Goal: Task Accomplishment & Management: Manage account settings

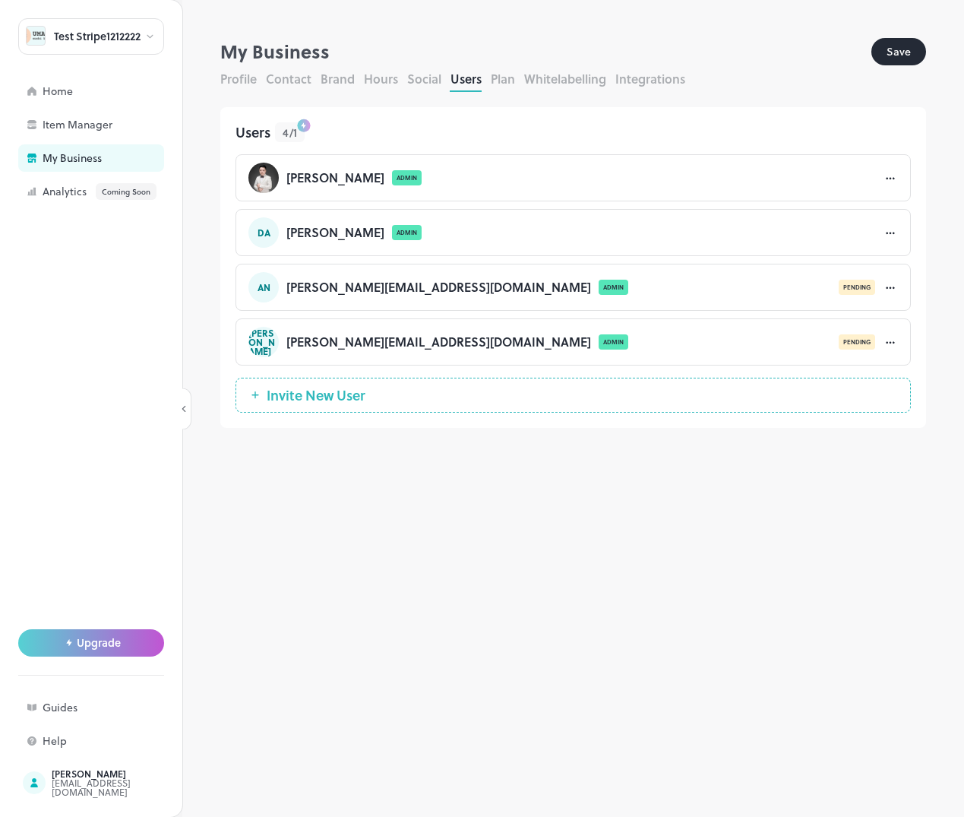
click at [618, 562] on div "**********" at bounding box center [573, 427] width 782 height 779
click at [504, 78] on button "Plan" at bounding box center [503, 78] width 24 height 17
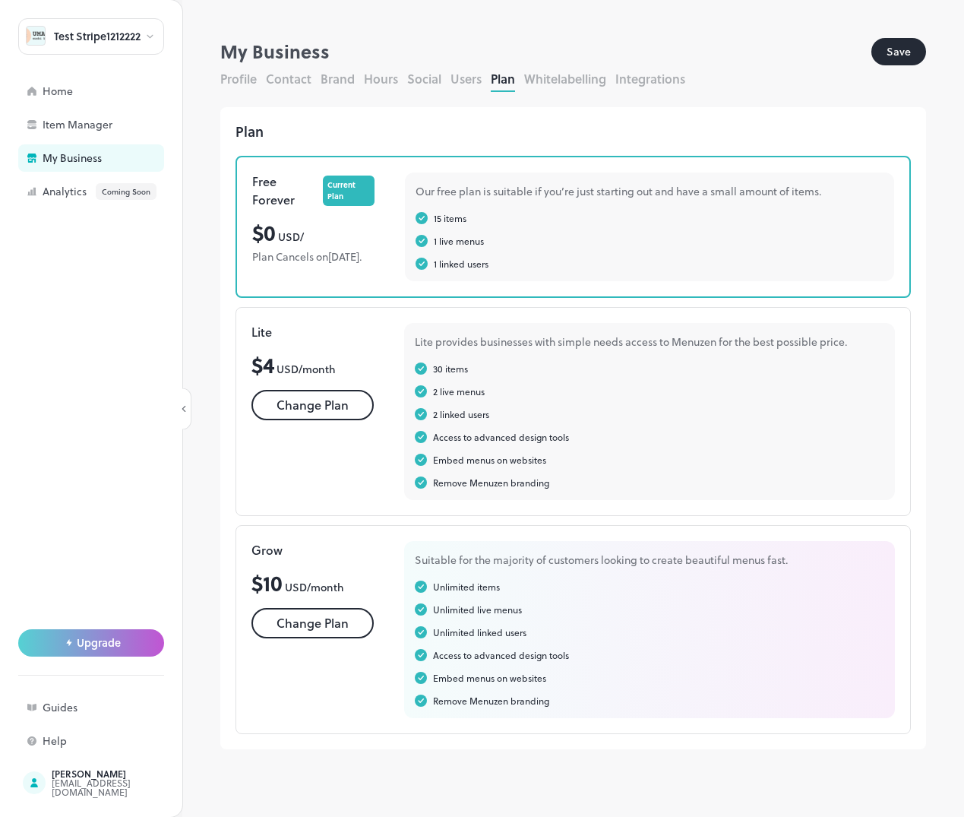
click at [947, 356] on div "**********" at bounding box center [573, 427] width 782 height 779
drag, startPoint x: 165, startPoint y: 467, endPoint x: 293, endPoint y: 308, distance: 204.4
click at [165, 467] on div "Test Stripe1212222 Home Item Manager My Business Analytics Coming Soon Upgrade …" at bounding box center [91, 408] width 182 height 817
click at [335, 420] on button "Change Plan" at bounding box center [313, 405] width 122 height 30
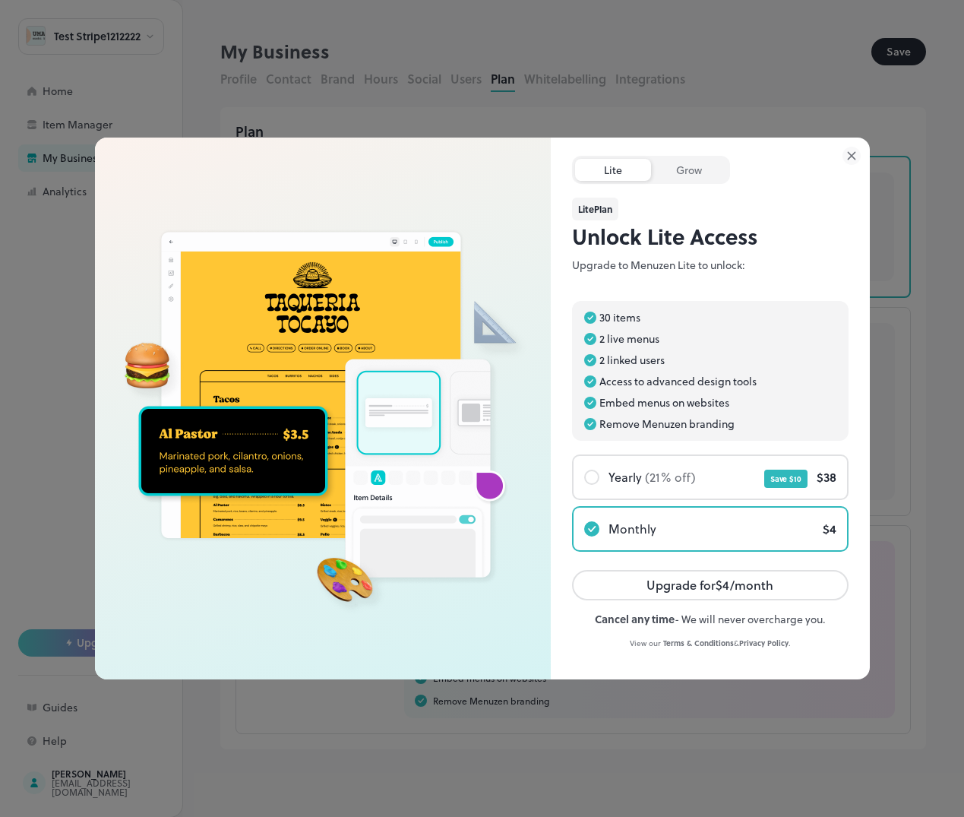
click at [198, 719] on div at bounding box center [482, 408] width 964 height 817
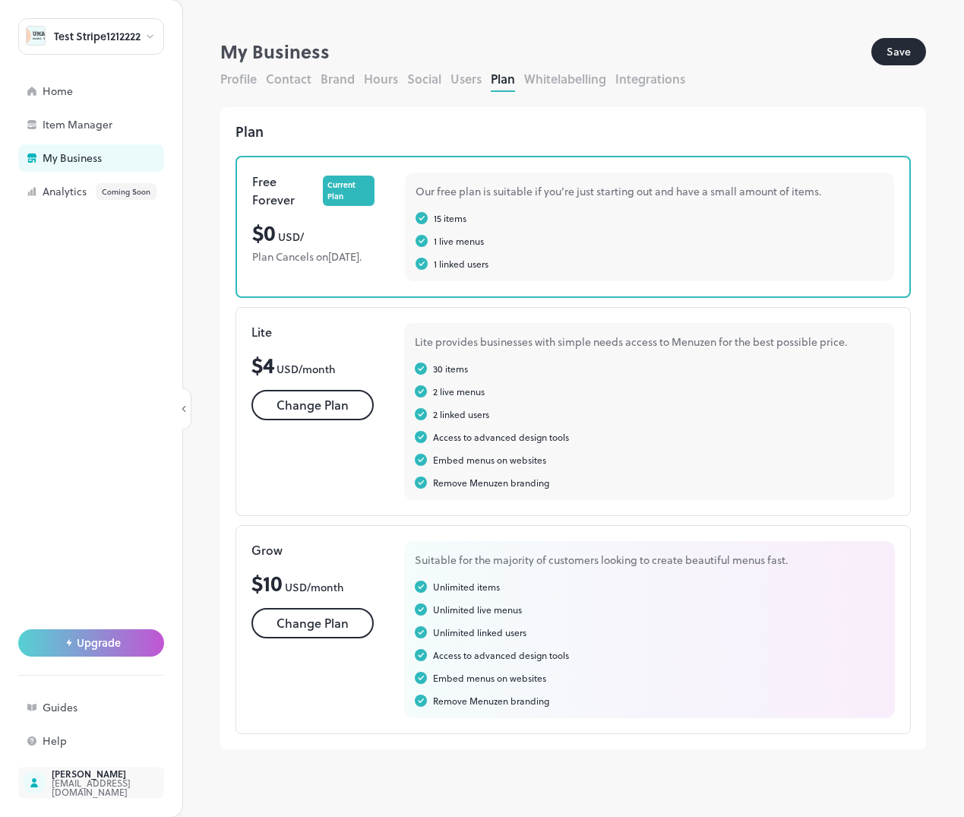
click at [67, 796] on div "[PERSON_NAME] [EMAIL_ADDRESS][DOMAIN_NAME]" at bounding box center [91, 783] width 146 height 32
click at [113, 32] on div "Test Stripe1212222" at bounding box center [97, 36] width 87 height 11
drag, startPoint x: 88, startPoint y: 647, endPoint x: 119, endPoint y: 185, distance: 463.1
click at [119, 194] on div at bounding box center [482, 408] width 964 height 817
click at [84, 17] on div "Test Stripe1212222 Home Item Manager My Business Analytics Coming Soon Upgrade …" at bounding box center [91, 408] width 182 height 817
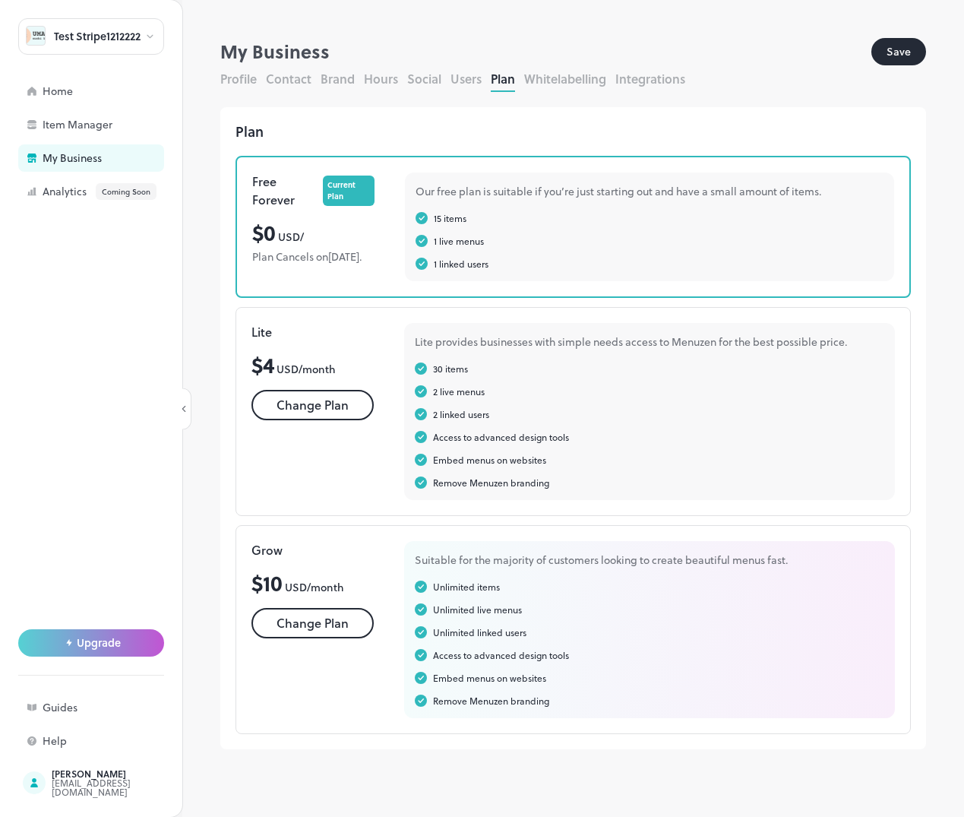
click at [90, 36] on div "Test Stripe1212222" at bounding box center [97, 36] width 87 height 11
click at [153, 215] on div "See All" at bounding box center [91, 209] width 131 height 11
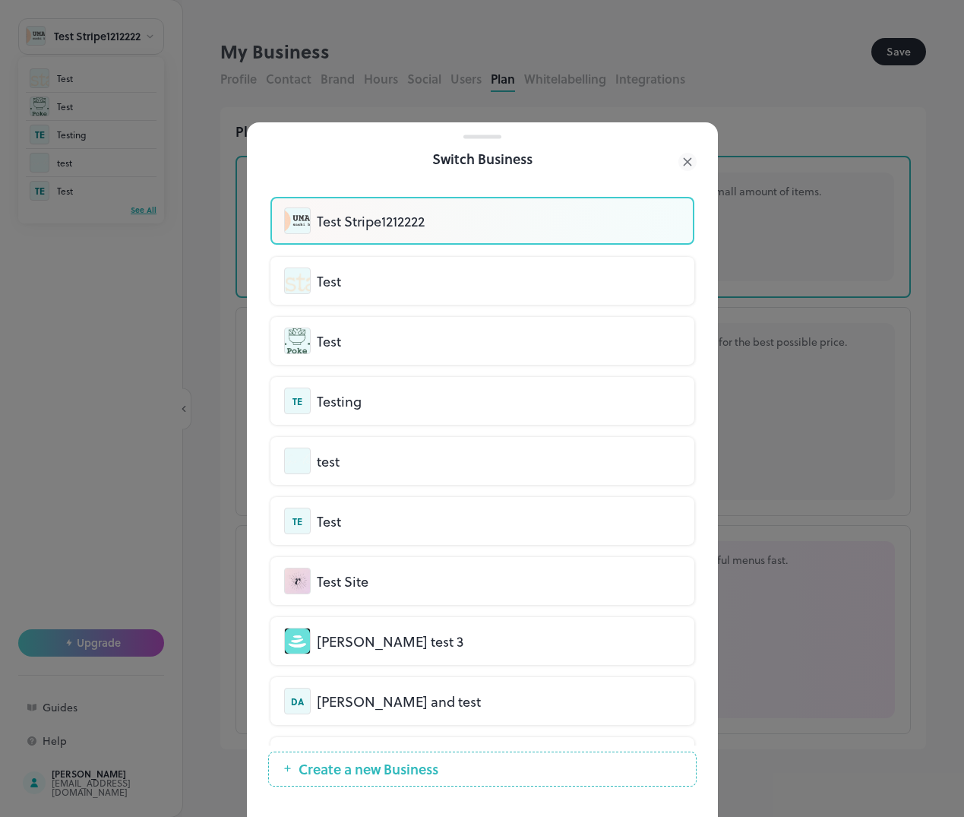
click at [406, 774] on span "Create a new Business" at bounding box center [368, 768] width 155 height 15
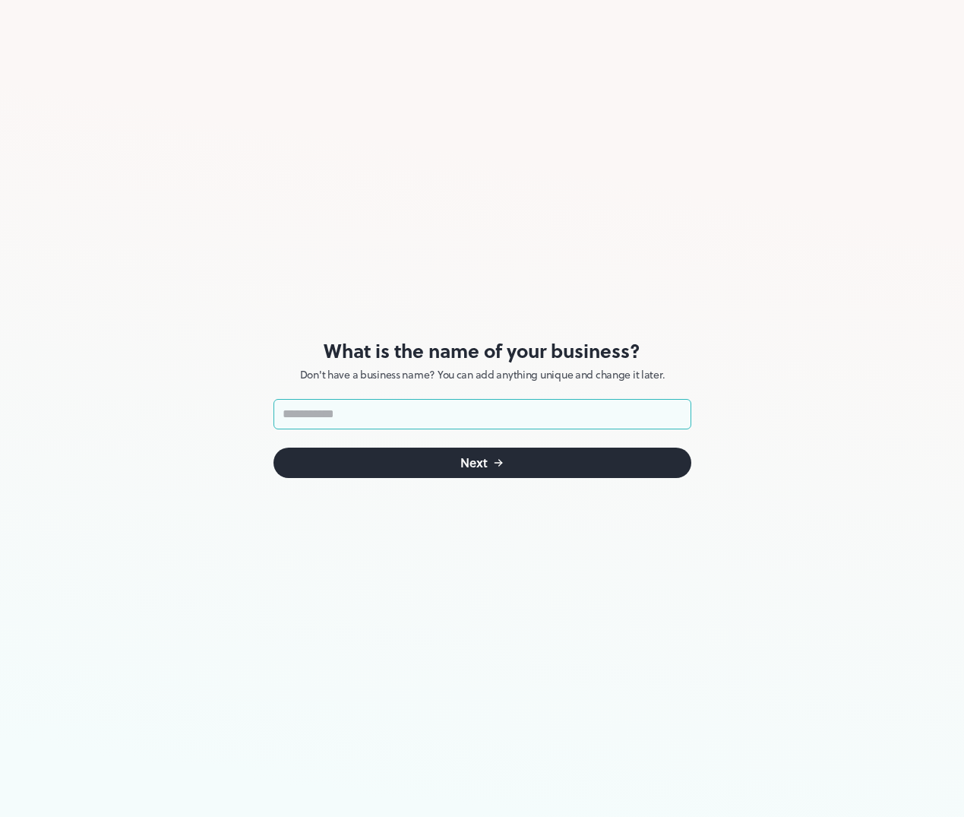
click at [447, 410] on input "text" at bounding box center [483, 414] width 418 height 30
type input "***"
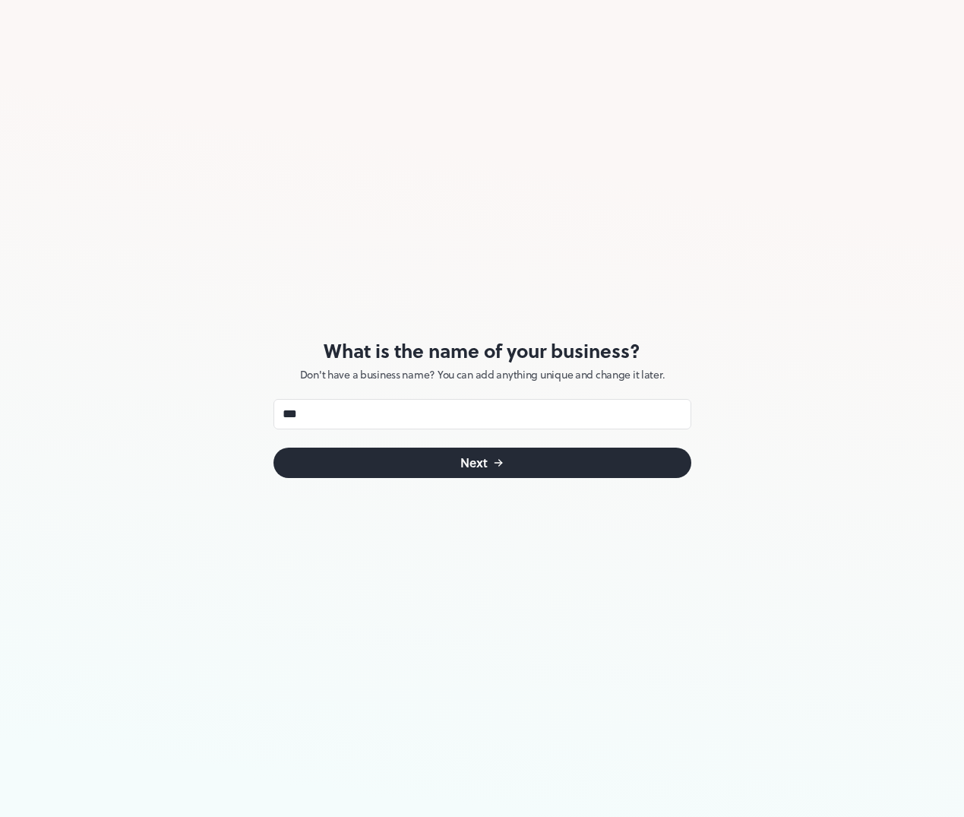
click at [499, 464] on icon "submit" at bounding box center [500, 464] width 3 height 3
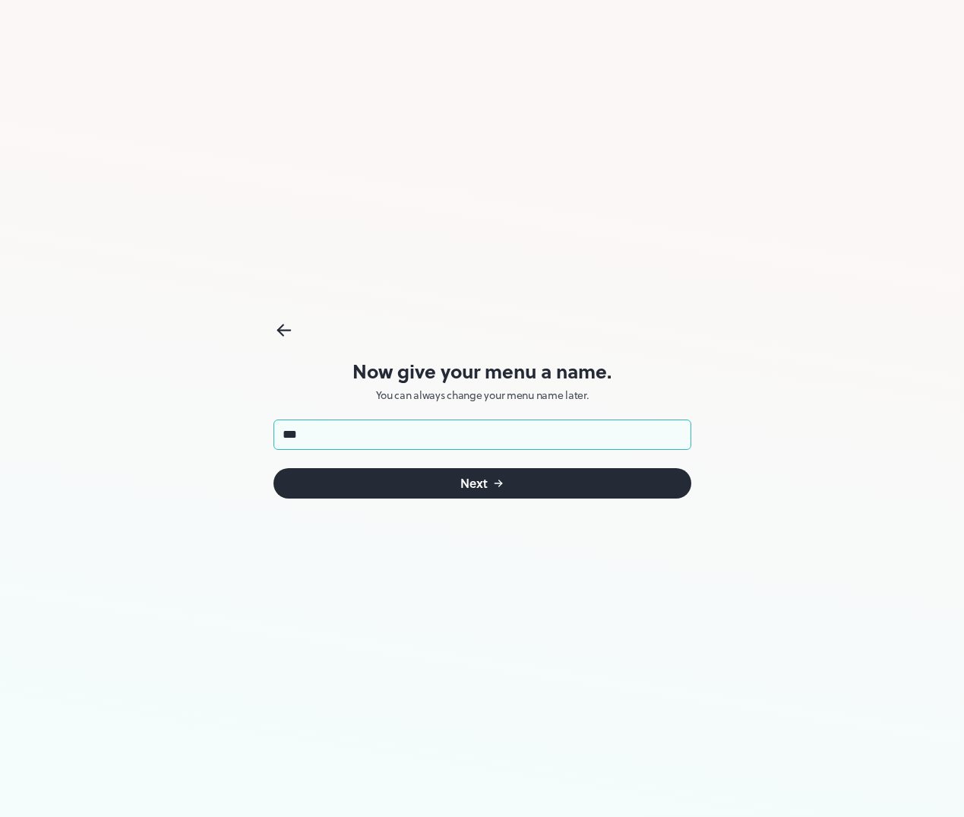
type input "***"
click at [477, 483] on div "Next" at bounding box center [474, 483] width 27 height 12
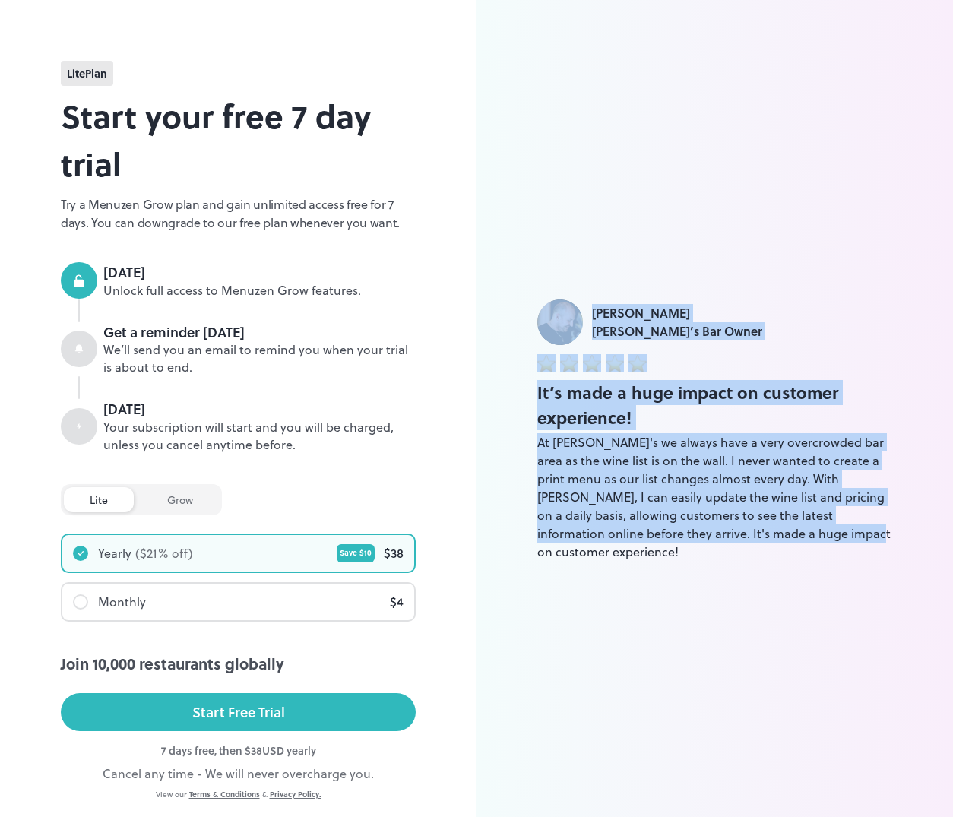
drag, startPoint x: 778, startPoint y: 578, endPoint x: 535, endPoint y: 340, distance: 340.2
click at [536, 341] on div "[PERSON_NAME] [PERSON_NAME]’s Bar Owner It’s made a huge impact on customer exp…" at bounding box center [715, 430] width 477 height 861
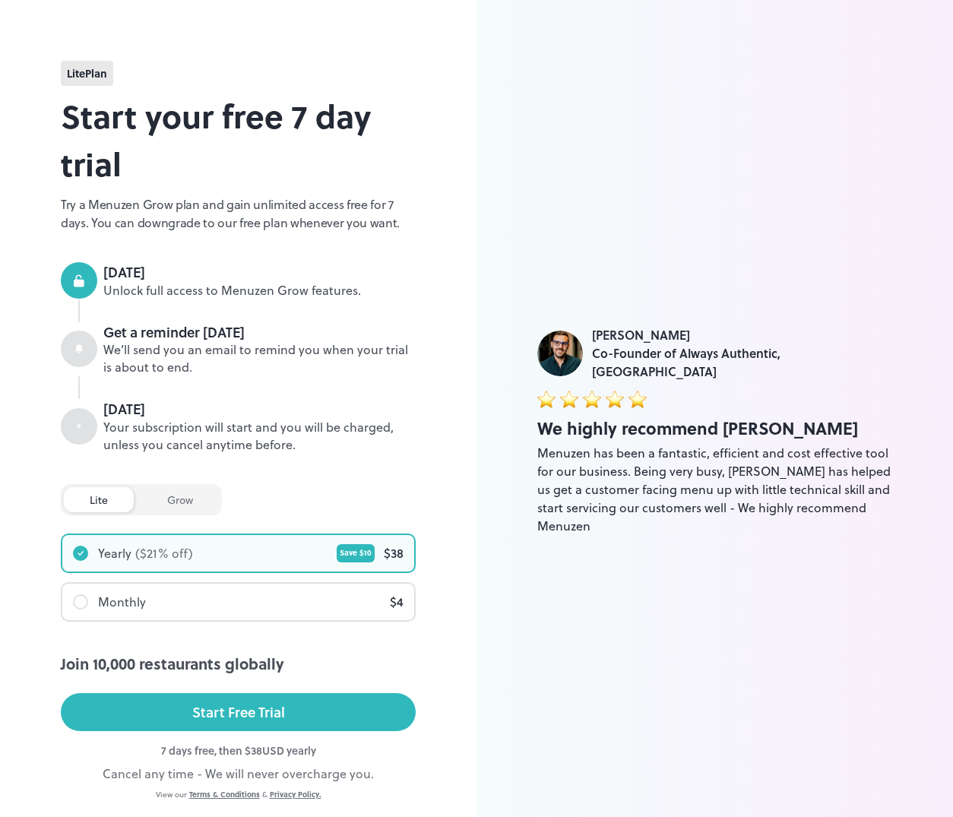
click at [673, 290] on div "[PERSON_NAME] Co-Founder of Always Authentic, [GEOGRAPHIC_DATA] We highly recom…" at bounding box center [715, 430] width 477 height 861
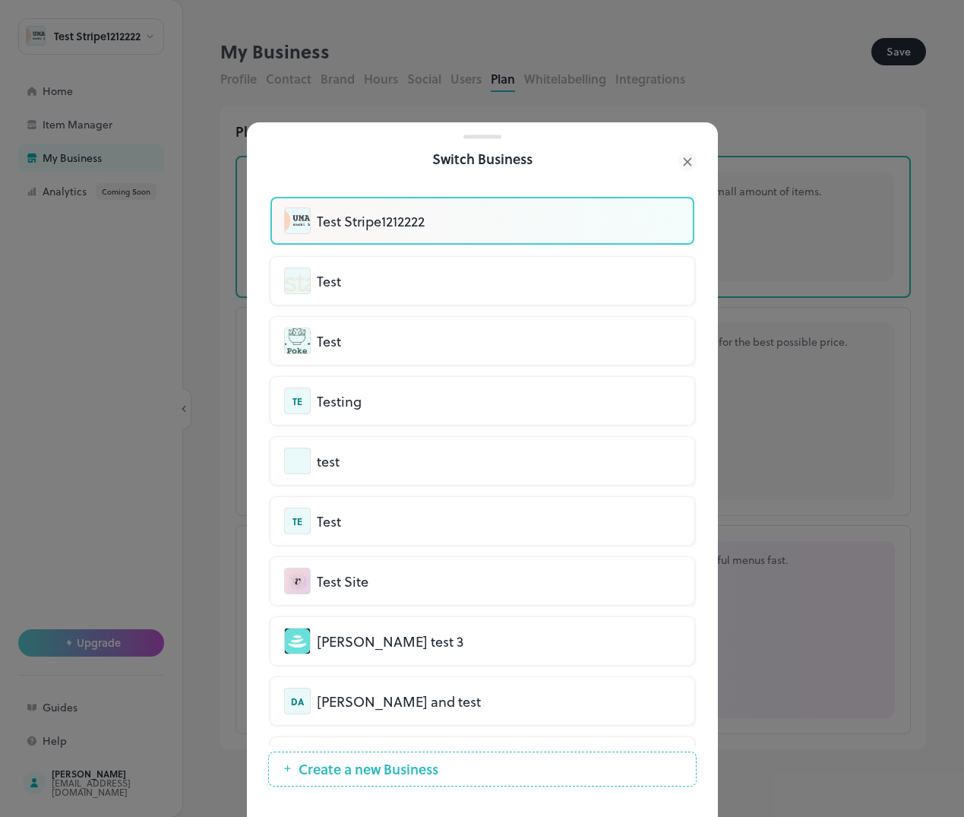
click at [690, 164] on icon at bounding box center [687, 162] width 7 height 7
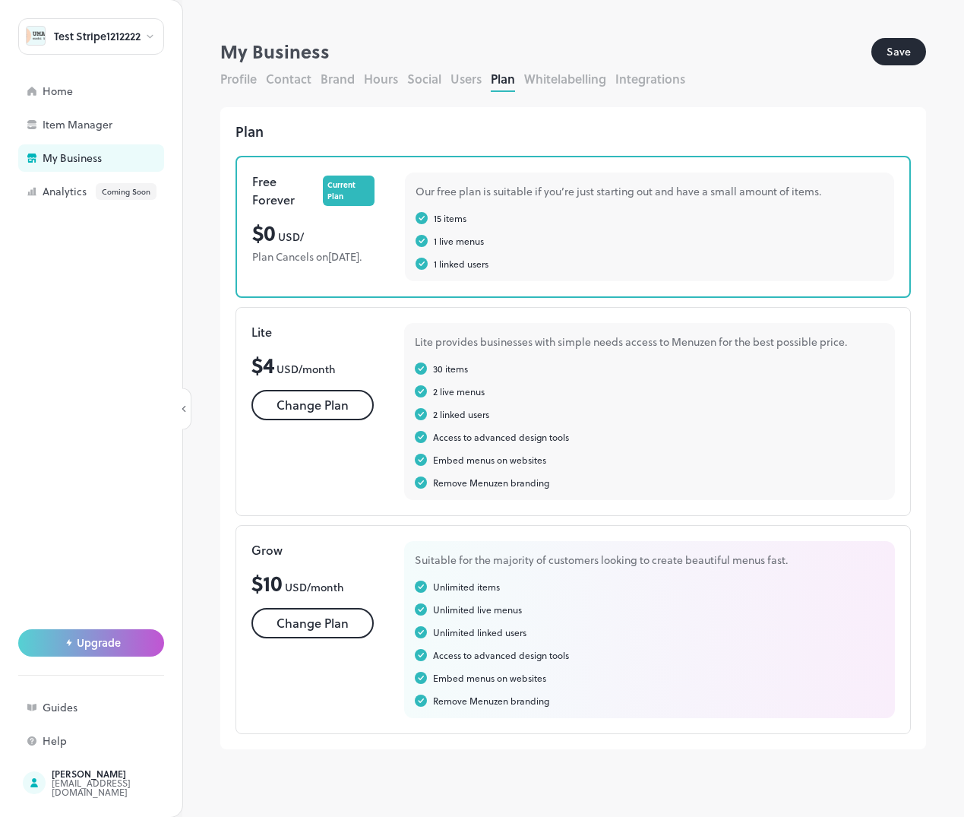
click at [464, 83] on button "Users" at bounding box center [466, 78] width 31 height 17
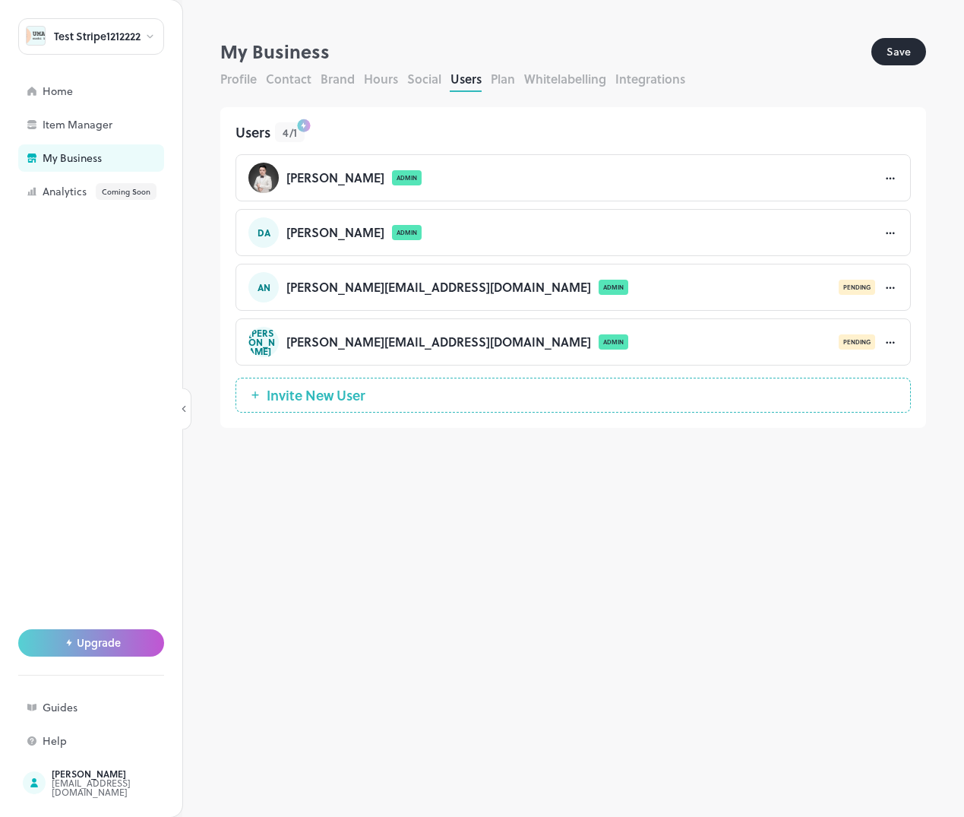
click at [889, 179] on icon at bounding box center [890, 178] width 15 height 15
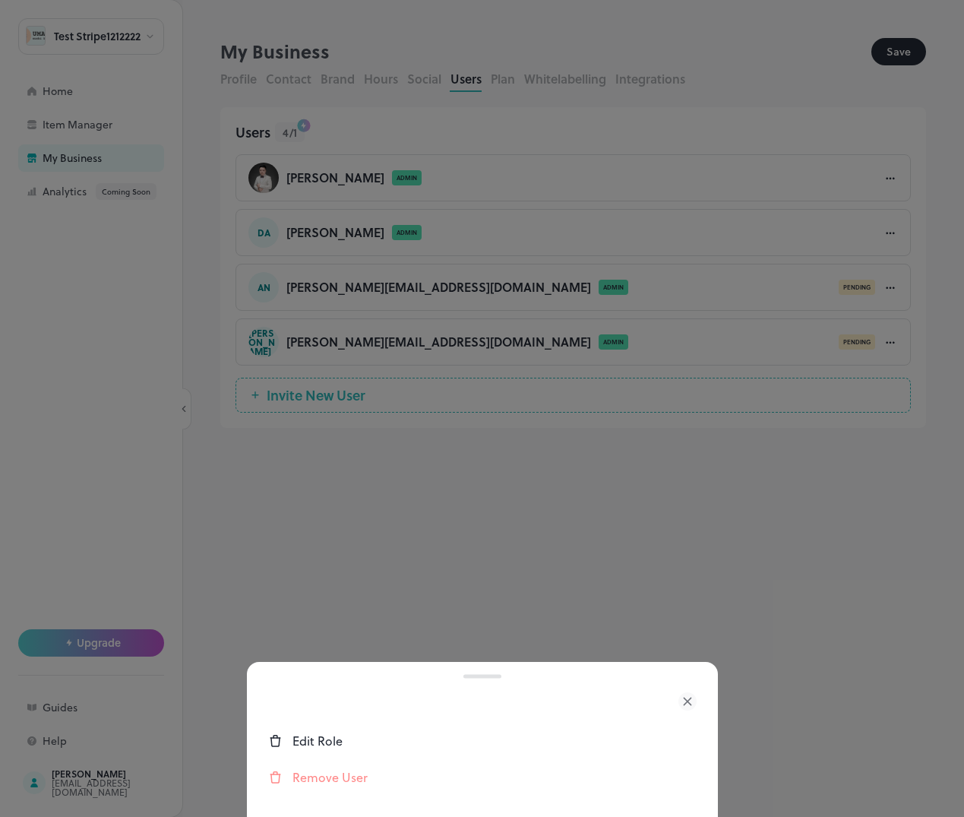
click at [325, 736] on div "Edit Role" at bounding box center [495, 741] width 404 height 18
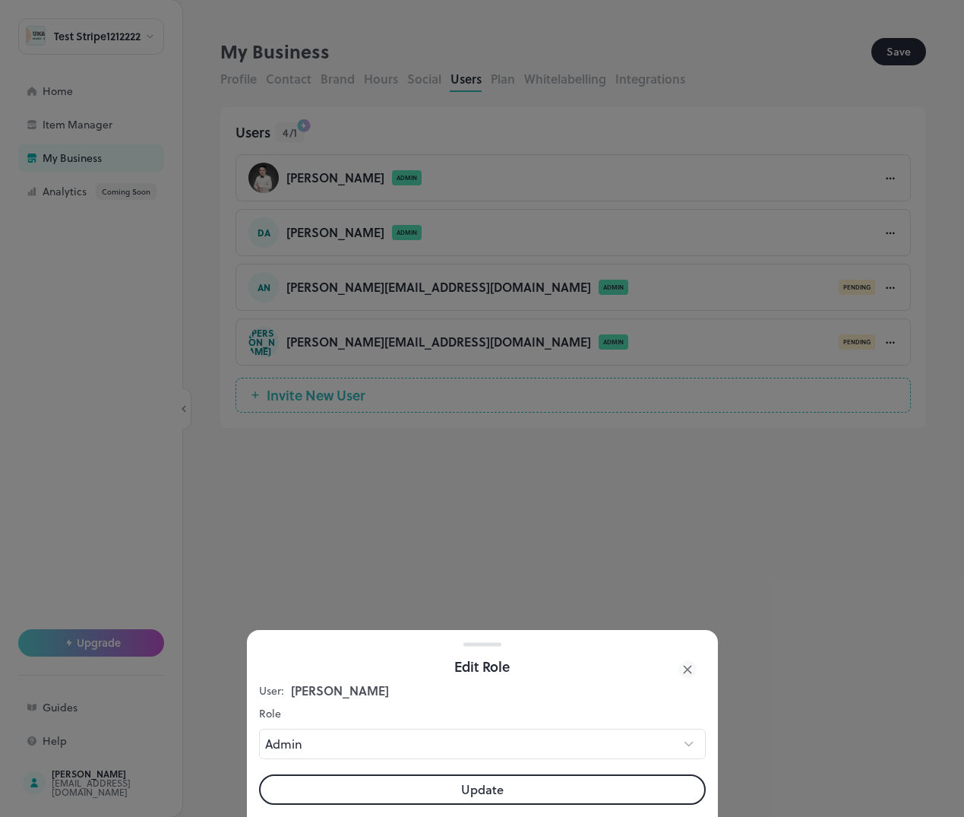
click at [579, 104] on div at bounding box center [482, 408] width 964 height 817
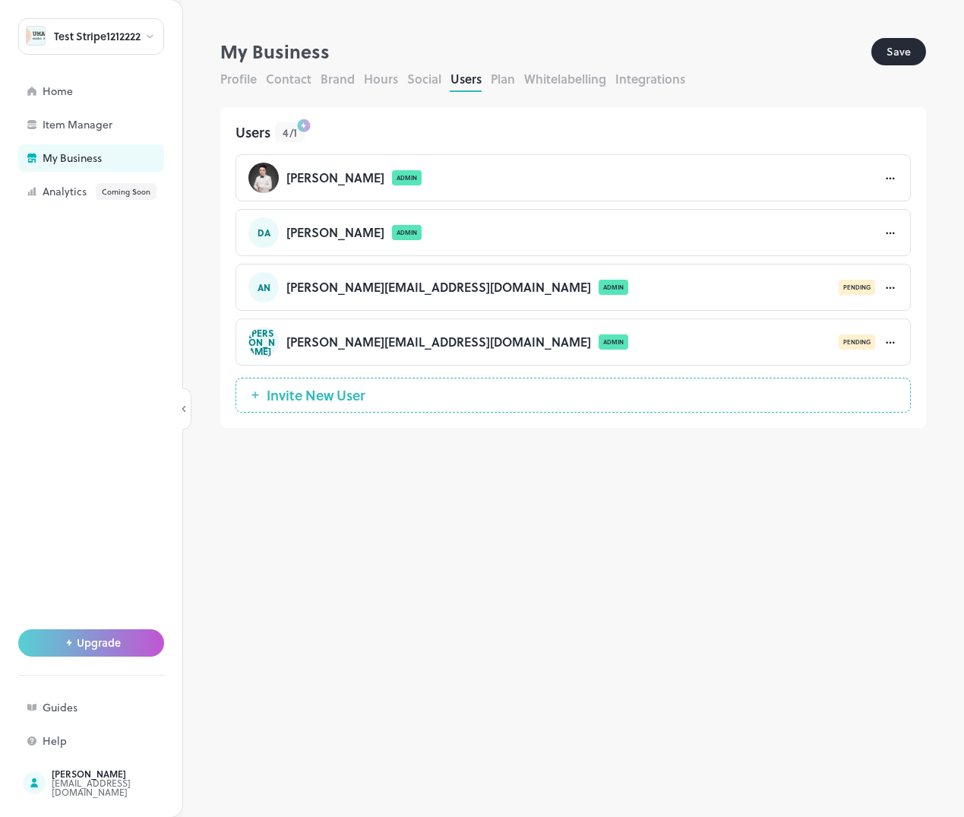
click at [892, 231] on icon at bounding box center [890, 233] width 15 height 15
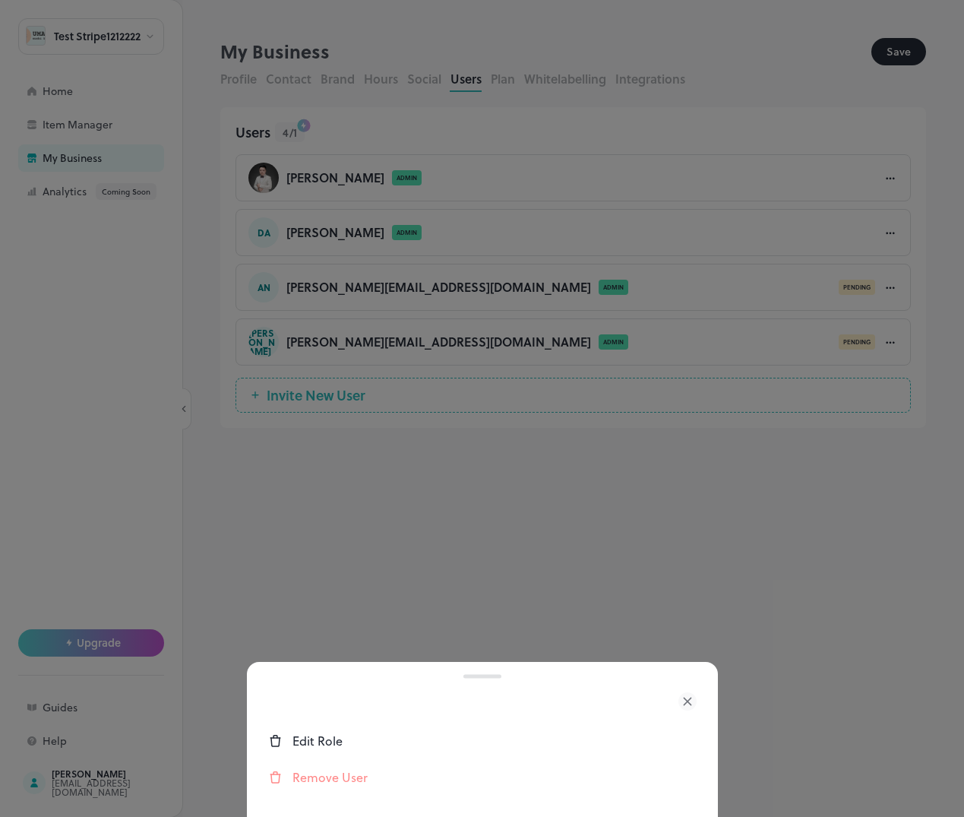
click at [315, 739] on div "Edit Role" at bounding box center [495, 741] width 404 height 18
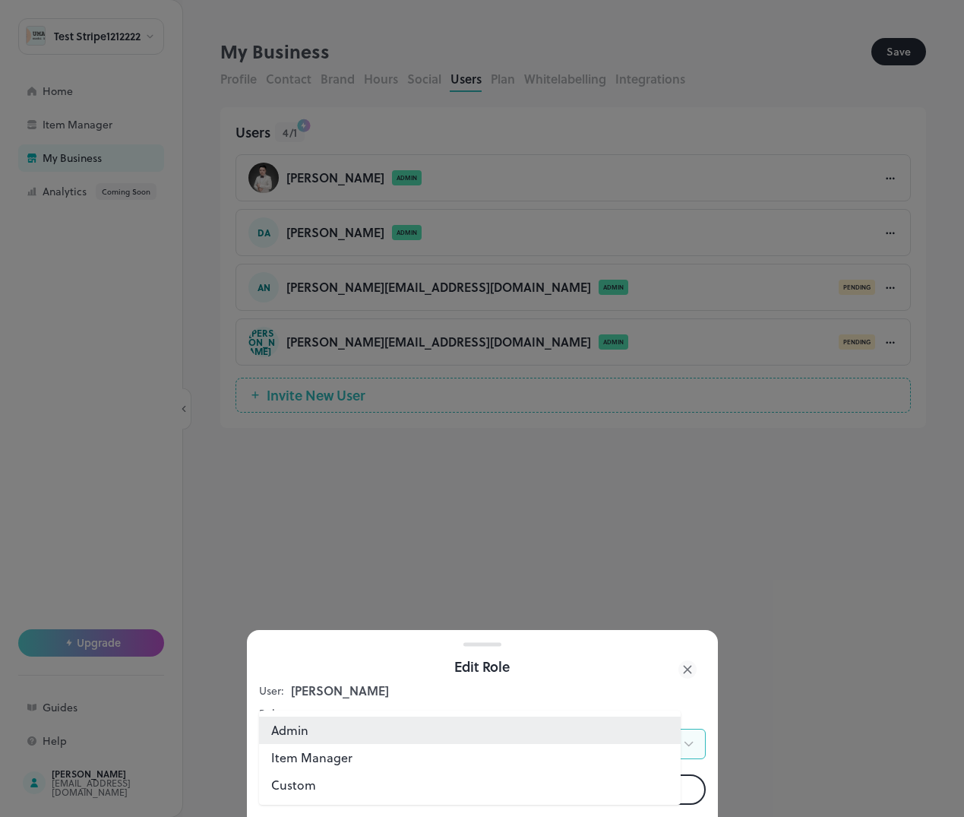
click at [348, 743] on body "**********" at bounding box center [482, 408] width 964 height 817
click at [369, 672] on div at bounding box center [482, 408] width 964 height 817
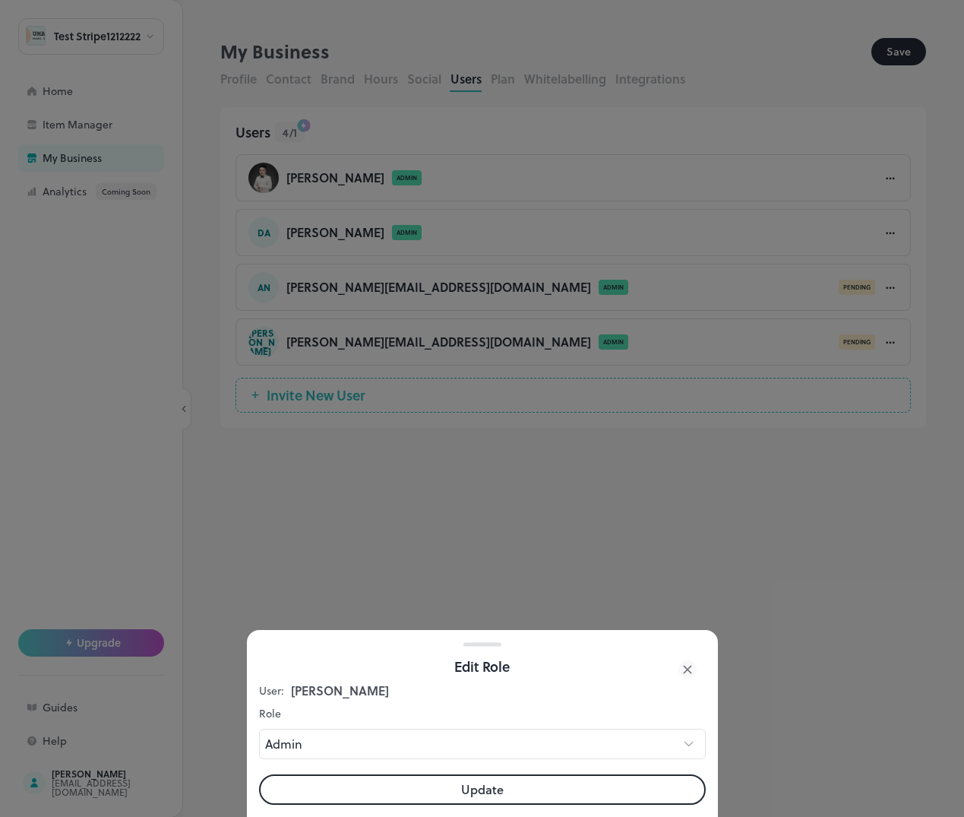
click at [447, 660] on div "Edit Role" at bounding box center [482, 667] width 429 height 22
click at [384, 420] on div at bounding box center [482, 408] width 964 height 817
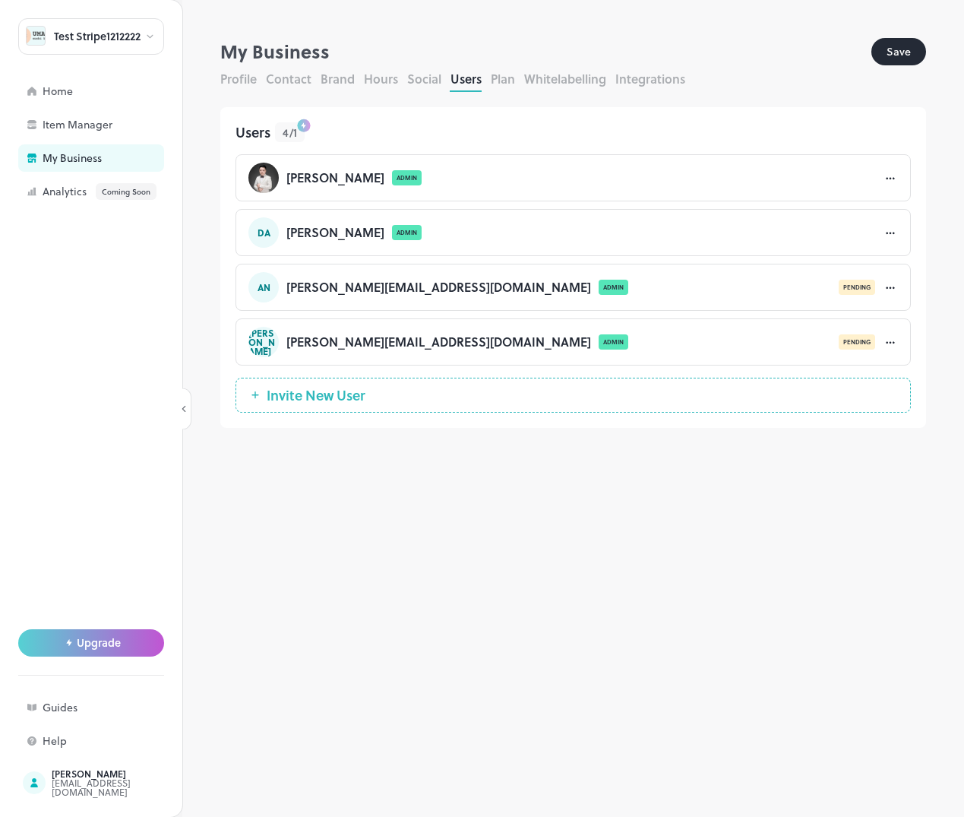
click at [382, 394] on button "Invite New User" at bounding box center [574, 395] width 676 height 35
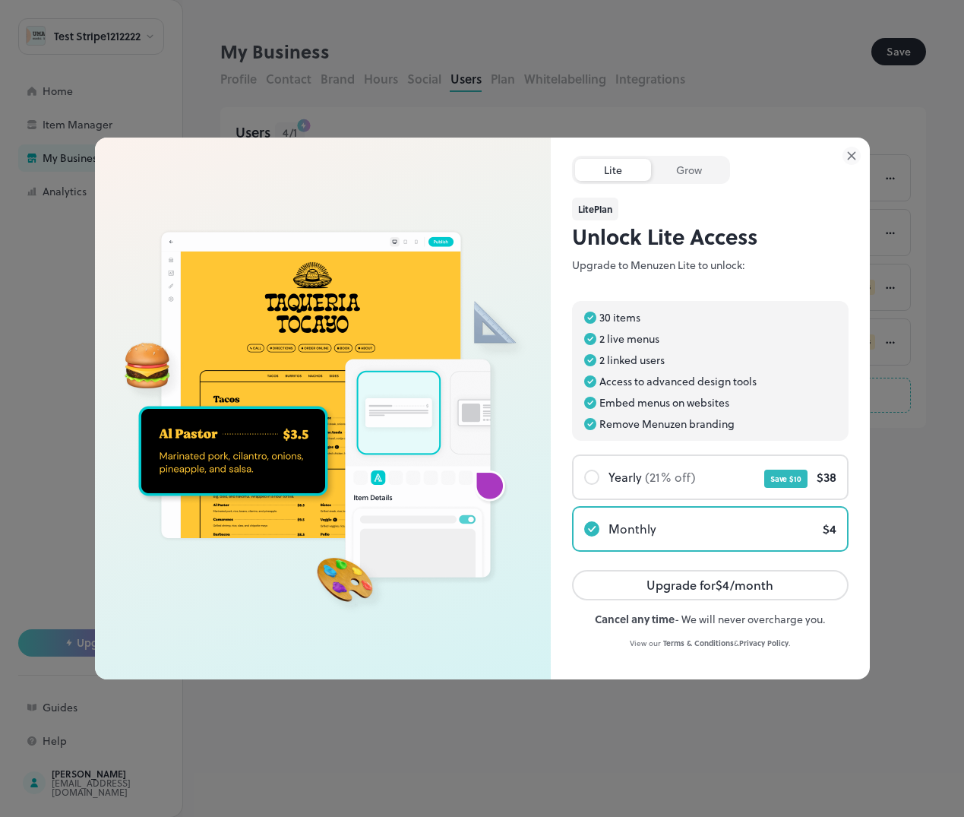
click at [855, 157] on icon at bounding box center [852, 156] width 18 height 18
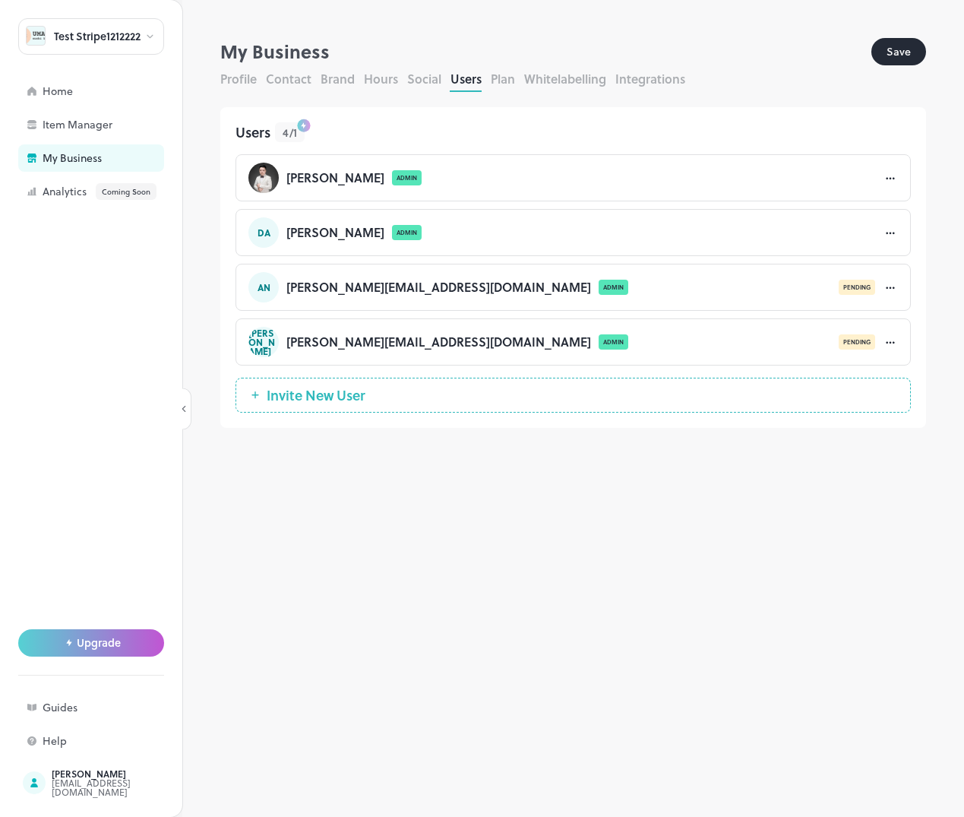
click at [86, 24] on div "Test Stripe1212222" at bounding box center [91, 36] width 146 height 36
click at [71, 106] on div "Test" at bounding box center [65, 106] width 16 height 9
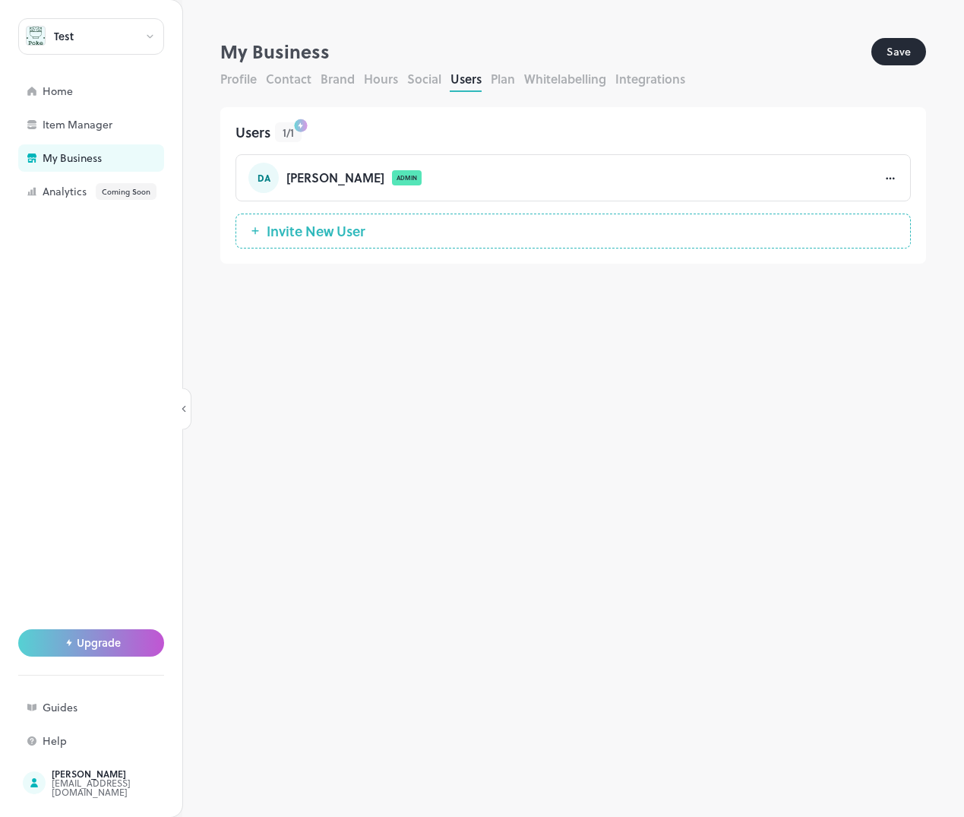
click at [400, 231] on button "Invite New User" at bounding box center [574, 231] width 676 height 35
click at [325, 227] on span "Invite New User" at bounding box center [316, 230] width 114 height 15
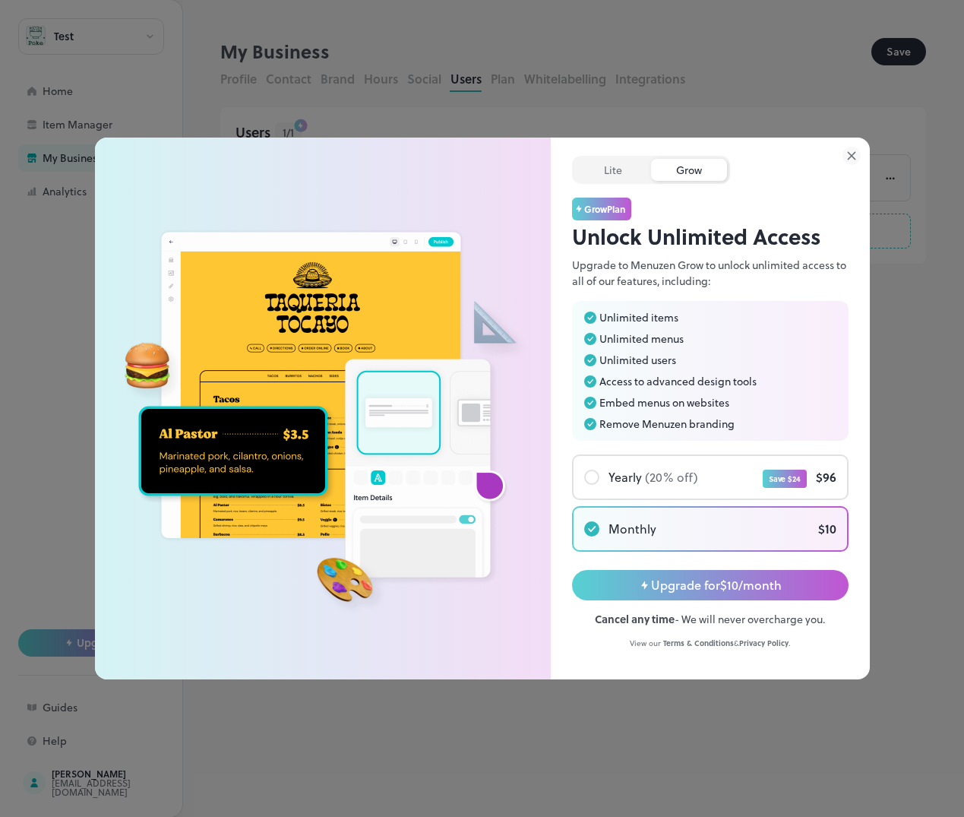
click at [856, 156] on icon at bounding box center [852, 156] width 18 height 18
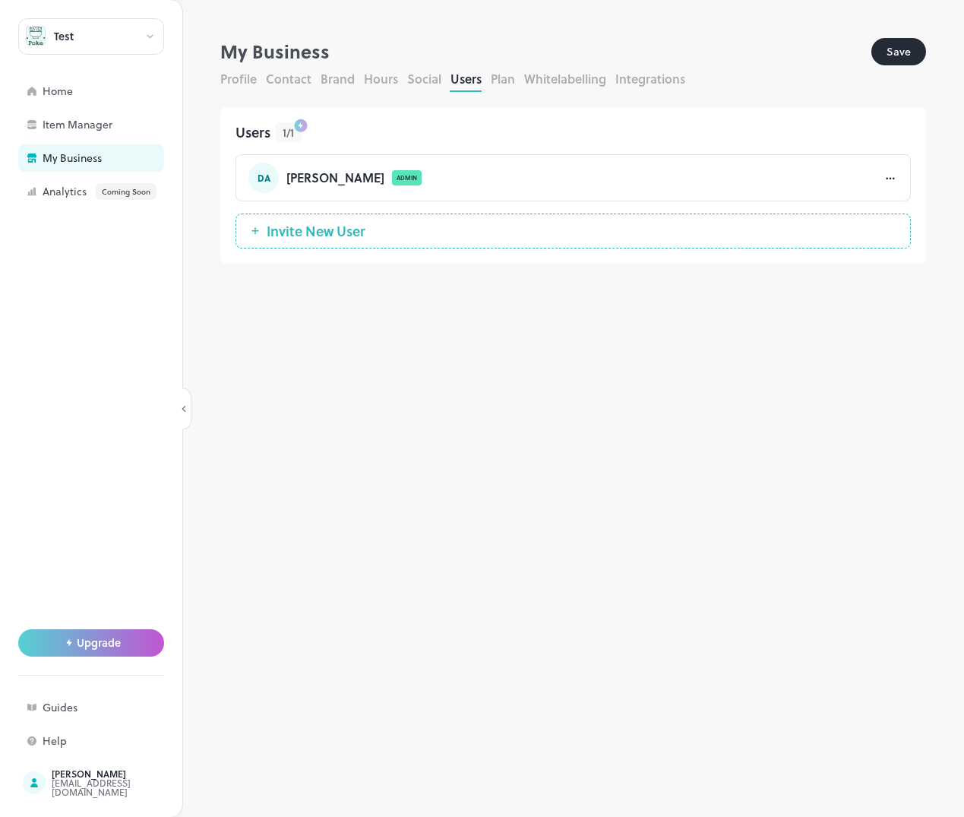
click at [887, 182] on icon at bounding box center [890, 178] width 15 height 15
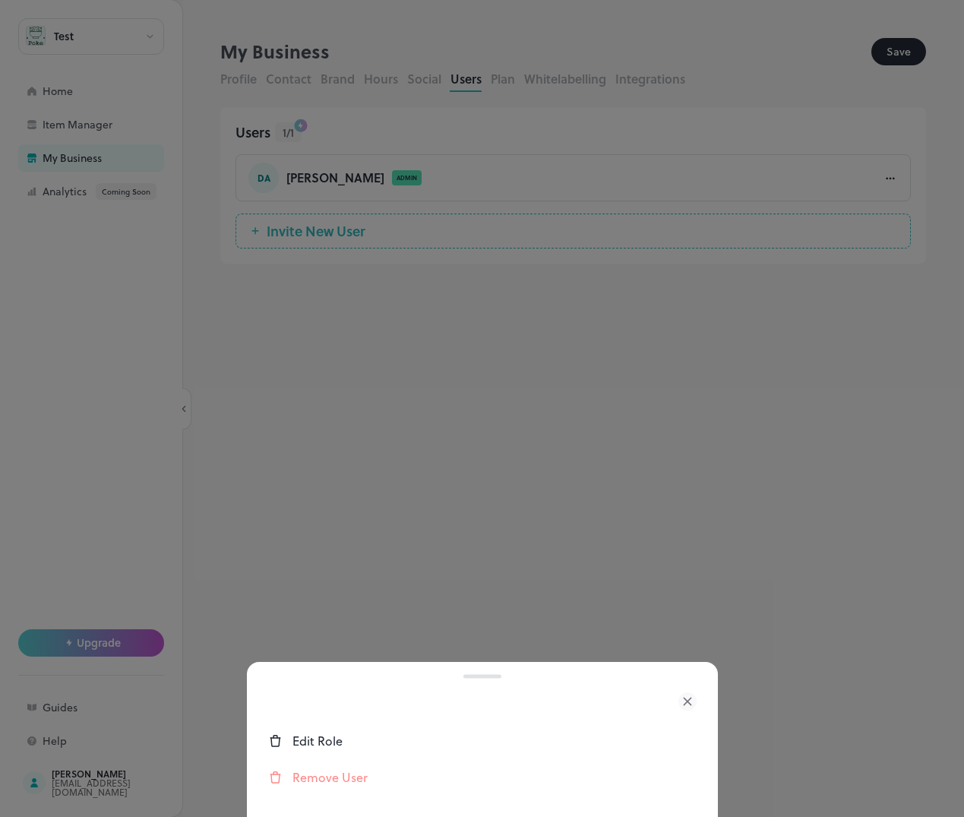
drag, startPoint x: 795, startPoint y: 138, endPoint x: 756, endPoint y: 147, distance: 39.8
click at [794, 138] on div at bounding box center [482, 408] width 964 height 817
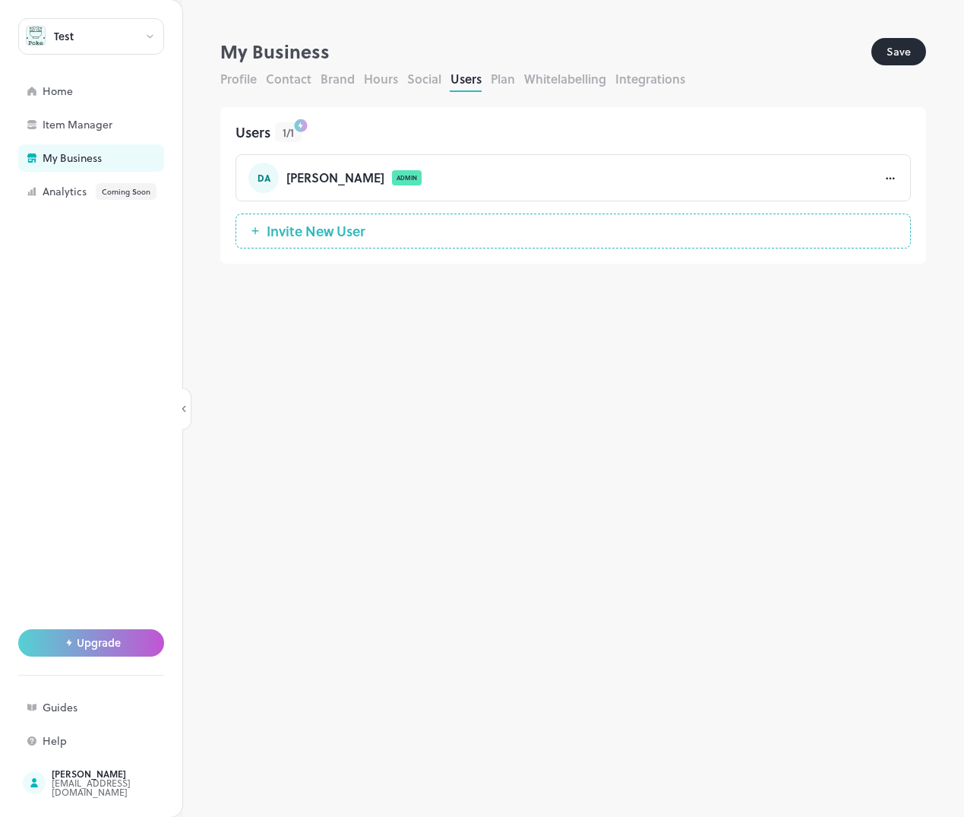
click at [730, 384] on div "**********" at bounding box center [573, 427] width 782 height 779
click at [575, 440] on div "**********" at bounding box center [573, 427] width 782 height 779
click at [501, 84] on button "Plan" at bounding box center [503, 78] width 24 height 17
